Goal: Task Accomplishment & Management: Complete application form

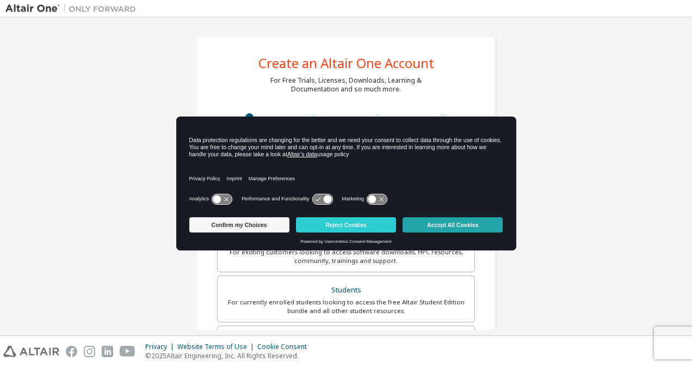
click at [490, 226] on button "Accept All Cookies" at bounding box center [453, 224] width 100 height 15
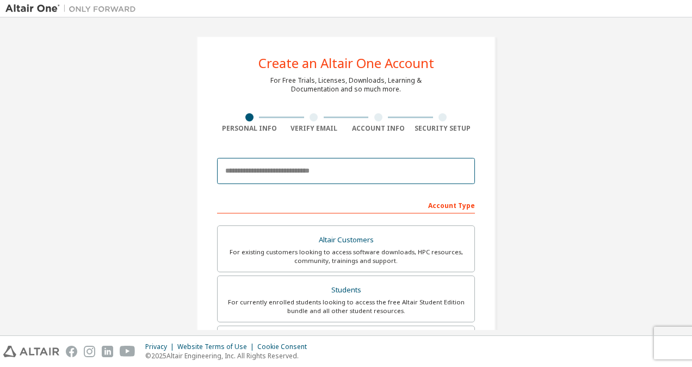
click at [394, 167] on input "email" at bounding box center [346, 171] width 258 height 26
type input "**********"
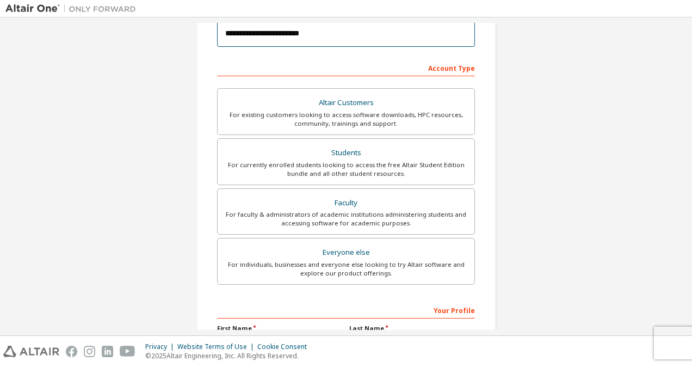
scroll to position [138, 0]
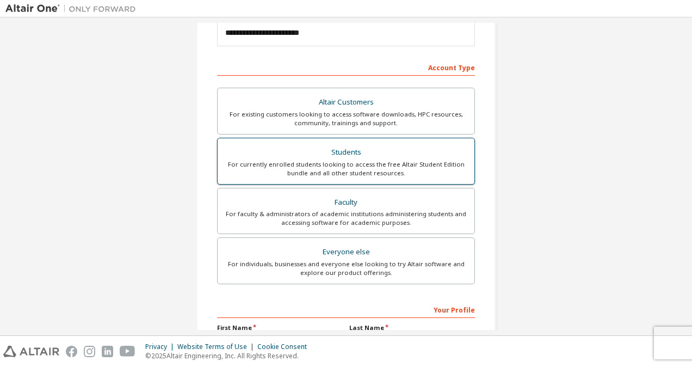
click at [381, 163] on div "For currently enrolled students looking to access the free Altair Student Editi…" at bounding box center [346, 168] width 244 height 17
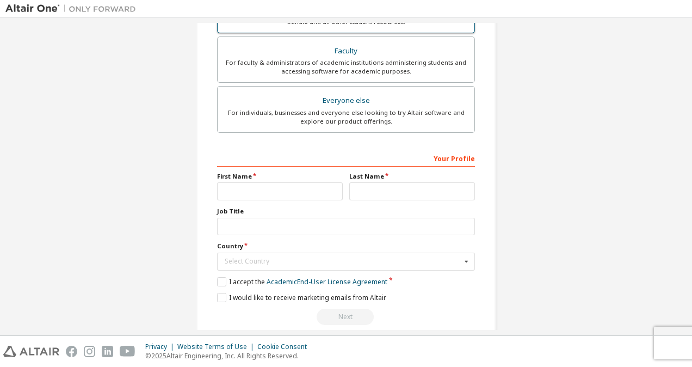
scroll to position [301, 0]
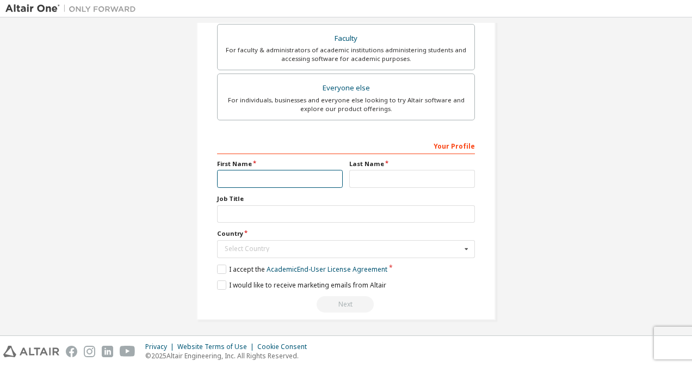
click at [307, 170] on input "text" at bounding box center [280, 179] width 126 height 18
type input "**"
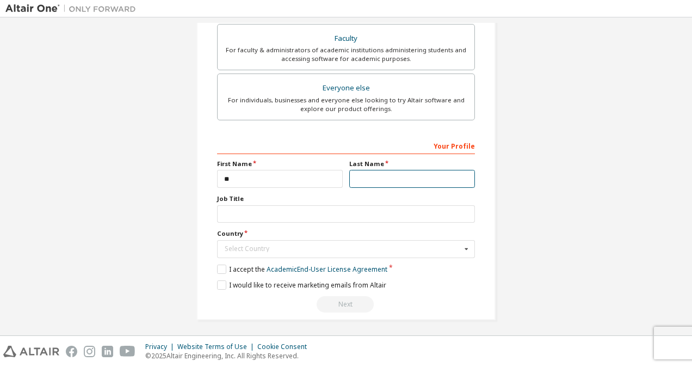
click at [365, 175] on input "text" at bounding box center [412, 179] width 126 height 18
type input "*"
click at [340, 248] on div "Select Country" at bounding box center [343, 248] width 237 height 7
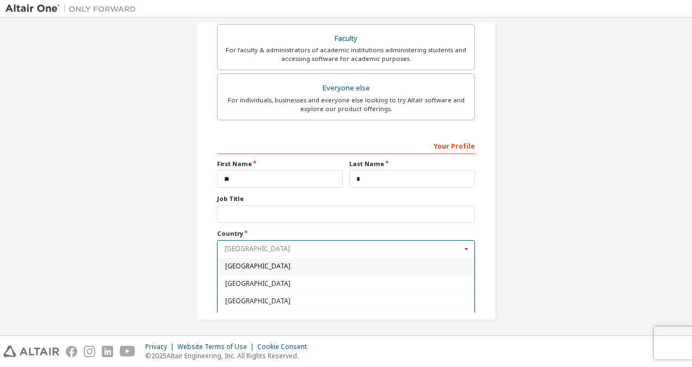
type input "*"
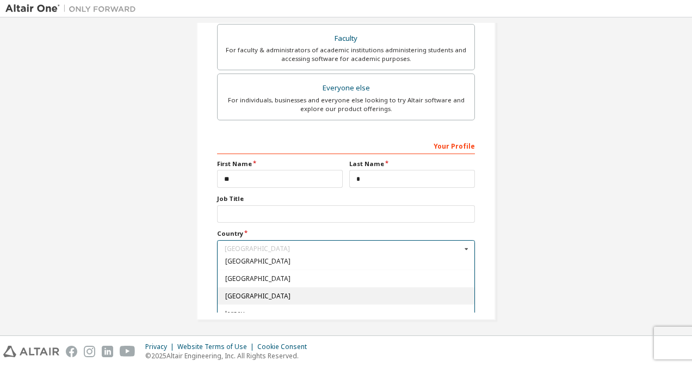
click at [434, 292] on span "[GEOGRAPHIC_DATA]" at bounding box center [346, 295] width 242 height 7
type input "***"
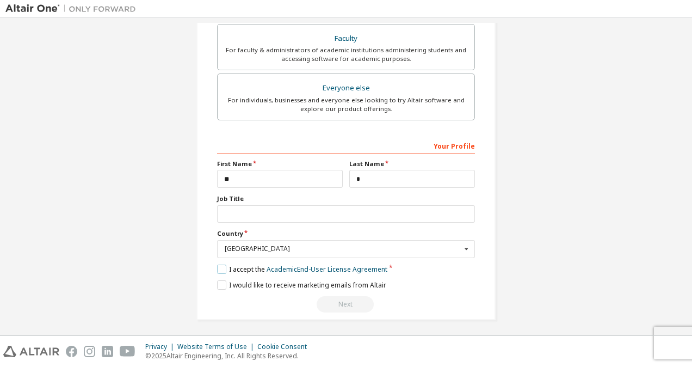
click at [223, 266] on label "I accept the Academic End-User License Agreement" at bounding box center [302, 268] width 170 height 9
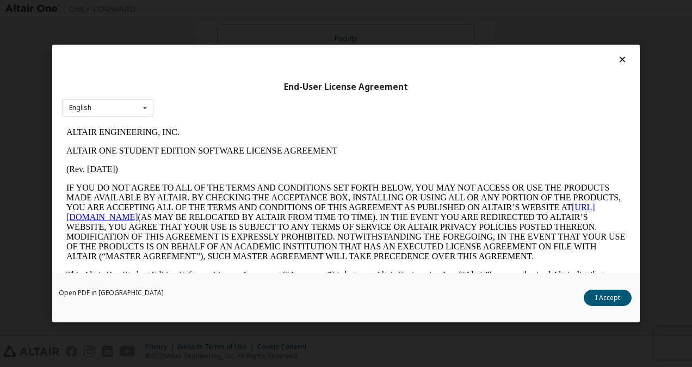
scroll to position [0, 0]
click at [599, 294] on button "I Accept" at bounding box center [608, 297] width 48 height 16
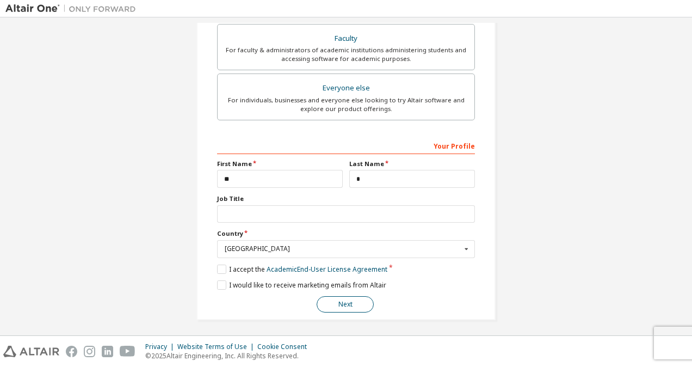
click at [329, 300] on button "Next" at bounding box center [345, 304] width 57 height 16
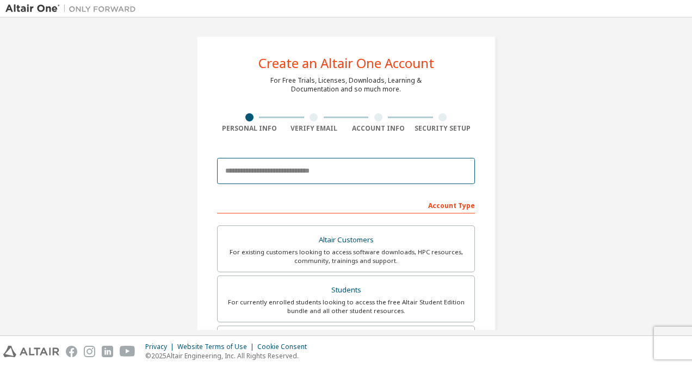
drag, startPoint x: 290, startPoint y: 175, endPoint x: 415, endPoint y: 135, distance: 131.0
click at [415, 135] on div "Create an Altair One Account For Free Trials, Licenses, Downloads, Learning & D…" at bounding box center [345, 311] width 299 height 550
type input "**********"
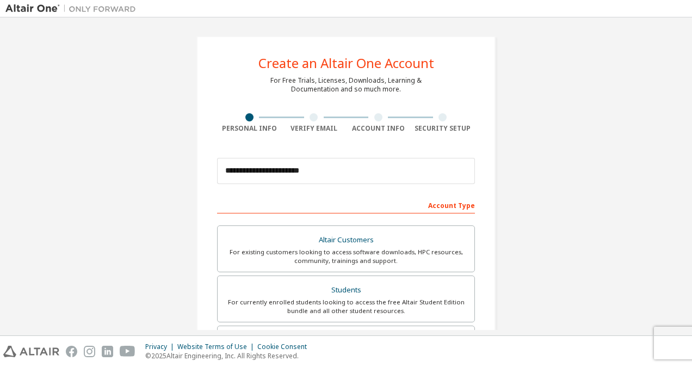
type input "**"
type input "*"
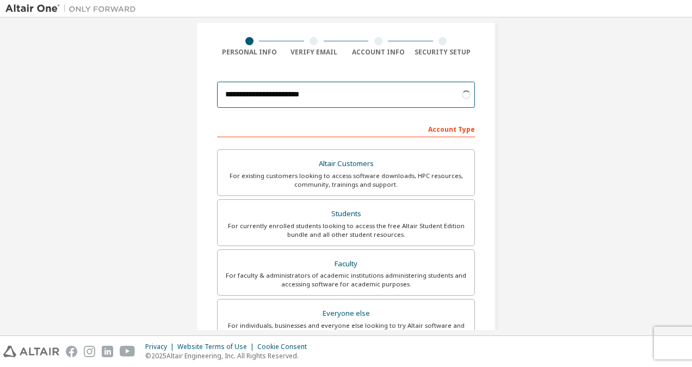
scroll to position [77, 0]
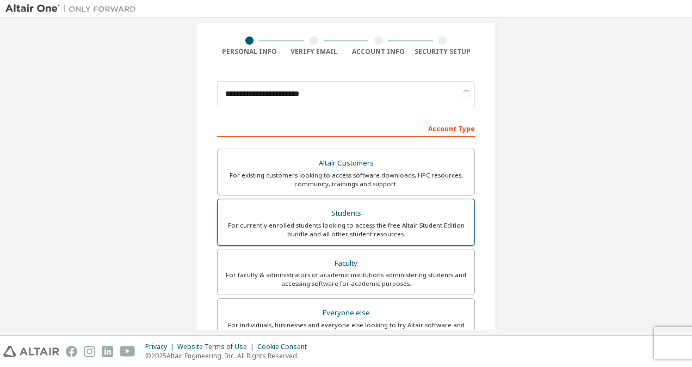
click at [334, 221] on div "For currently enrolled students looking to access the free Altair Student Editi…" at bounding box center [346, 229] width 244 height 17
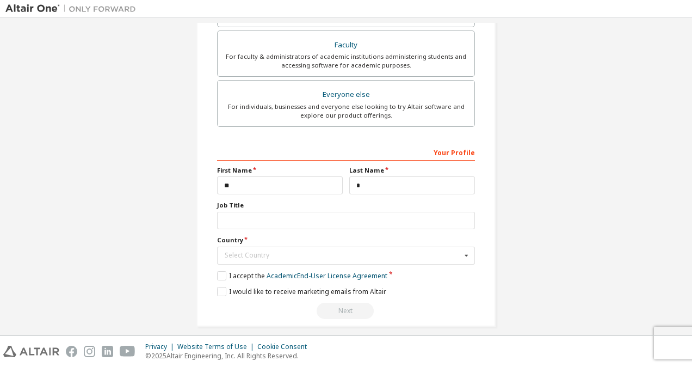
scroll to position [267, 0]
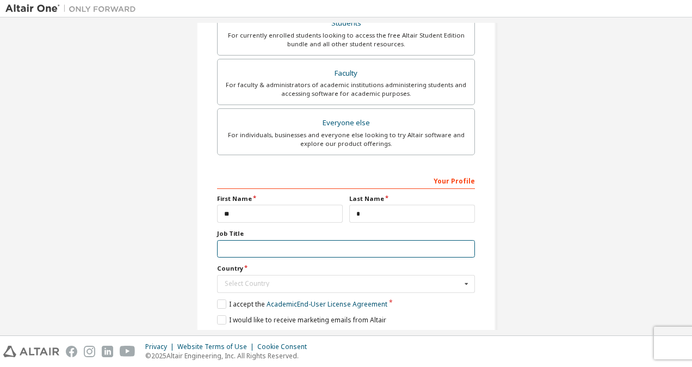
click at [292, 244] on input "text" at bounding box center [346, 249] width 258 height 18
type input "*******"
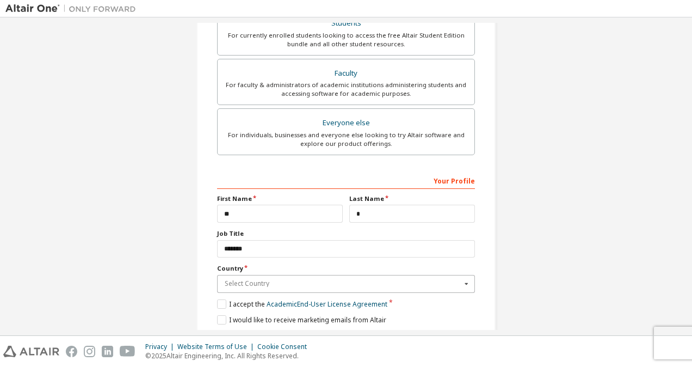
click at [397, 276] on input "text" at bounding box center [346, 283] width 257 height 17
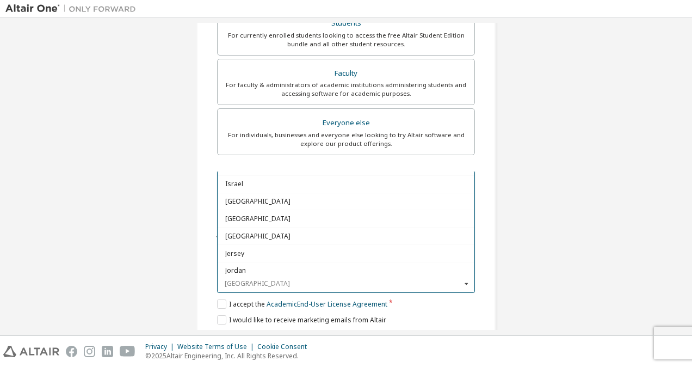
scroll to position [1799, 0]
click at [383, 231] on span "[GEOGRAPHIC_DATA]" at bounding box center [346, 234] width 242 height 7
type input "***"
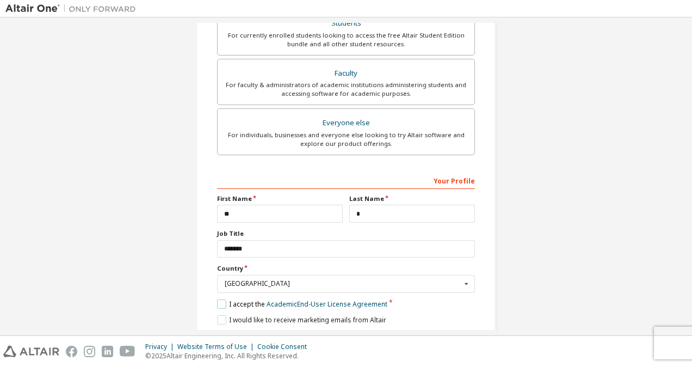
click at [219, 299] on label "I accept the Academic End-User License Agreement" at bounding box center [302, 303] width 170 height 9
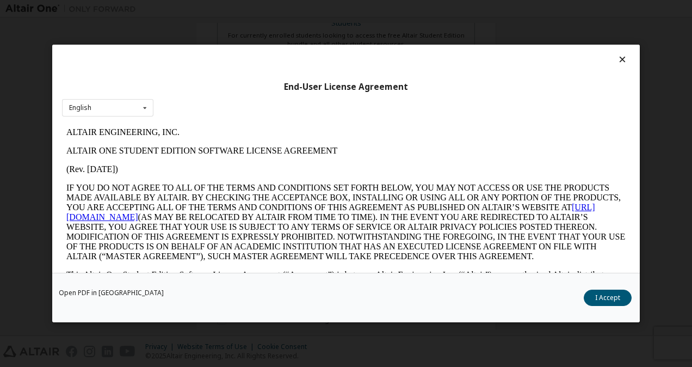
scroll to position [0, 0]
click at [603, 299] on button "I Accept" at bounding box center [608, 297] width 48 height 16
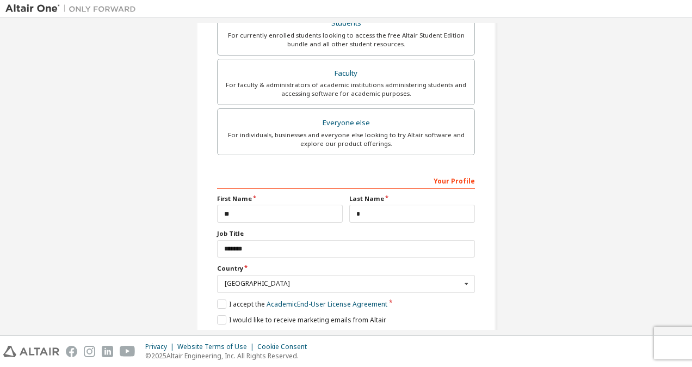
scroll to position [301, 0]
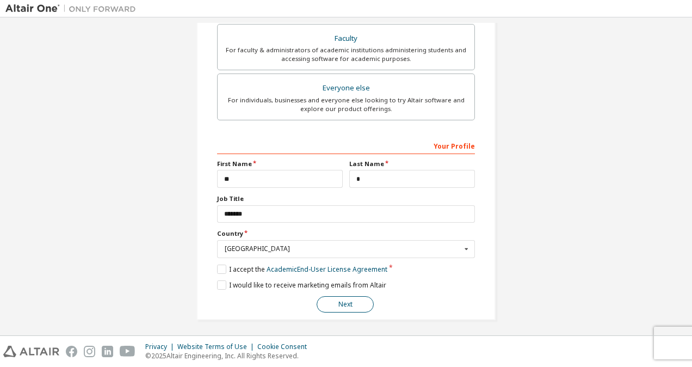
click at [345, 296] on button "Next" at bounding box center [345, 304] width 57 height 16
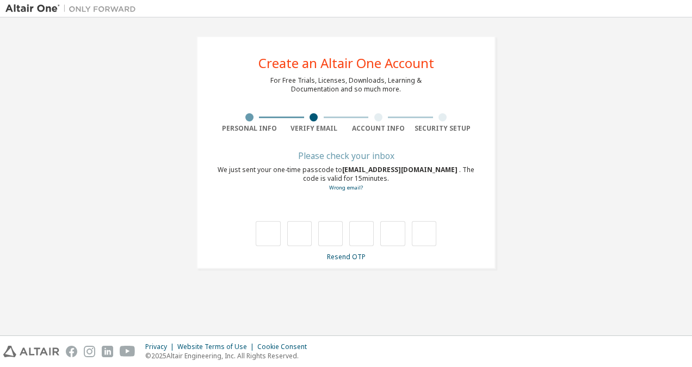
scroll to position [0, 0]
type input "*"
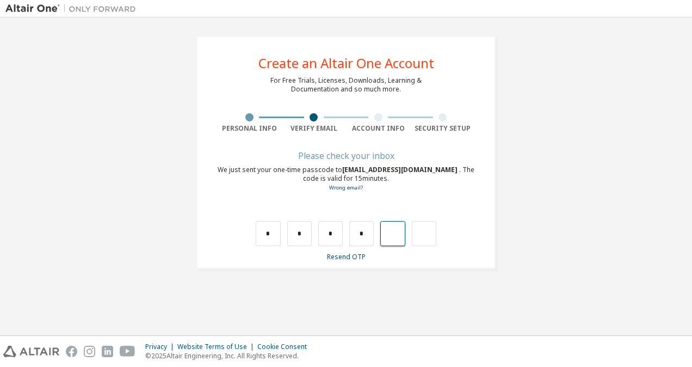
type input "*"
